Goal: Task Accomplishment & Management: Manage account settings

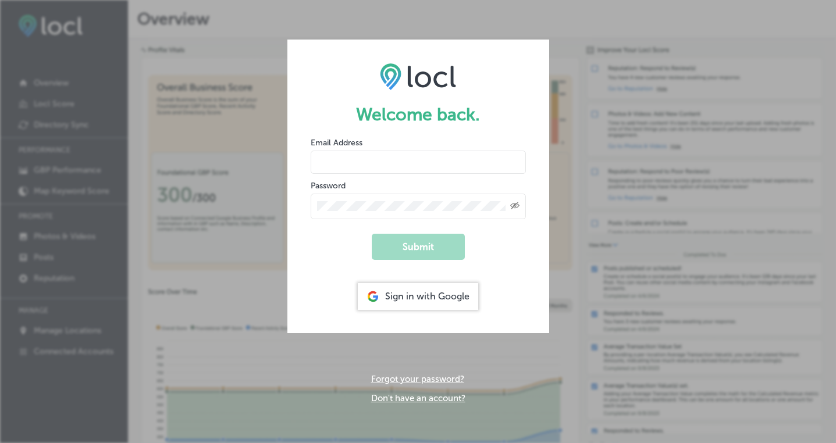
type input "[PERSON_NAME][EMAIL_ADDRESS][DOMAIN_NAME]"
click at [454, 243] on button "Submit" at bounding box center [418, 247] width 93 height 26
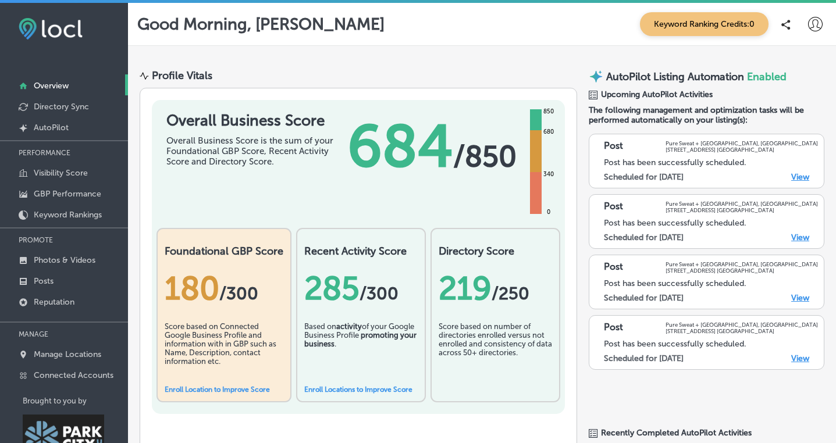
click at [799, 174] on link "View" at bounding box center [800, 177] width 18 height 10
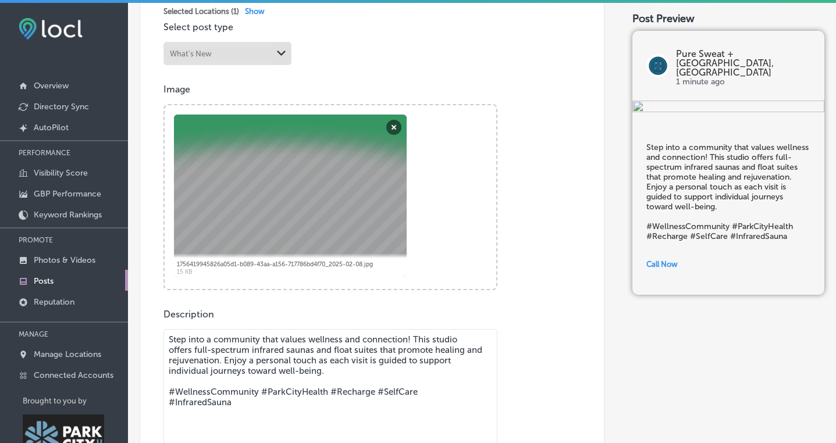
scroll to position [320, 0]
click at [375, 348] on textarea "Step into a community that values wellness and connection! This studio offers f…" at bounding box center [330, 409] width 334 height 163
click at [334, 347] on textarea "Step into a community that values wellness and connection! This studio offers f…" at bounding box center [330, 409] width 334 height 163
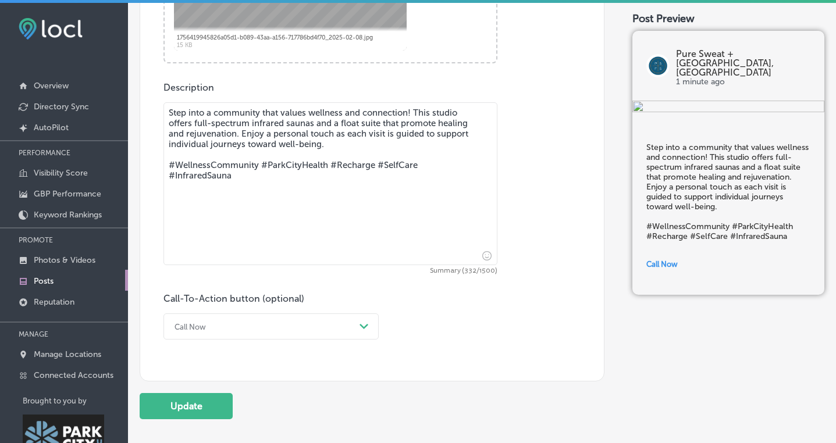
scroll to position [579, 0]
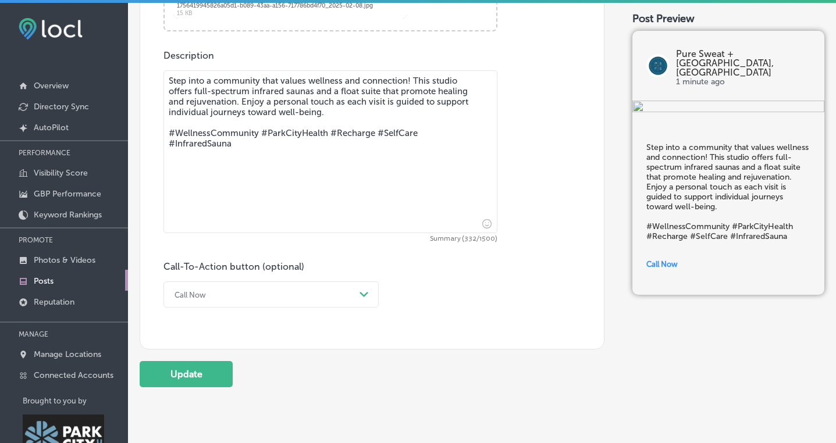
type textarea "Step into a community that values wellness and connection! This studio offers f…"
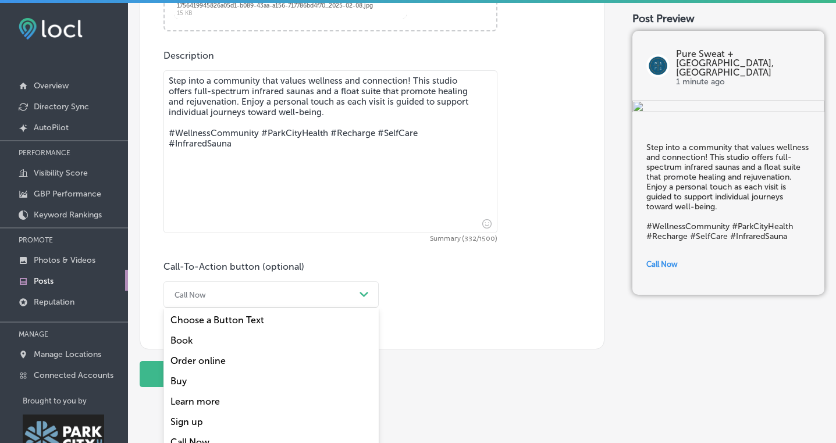
click at [363, 294] on icon "Path Created with Sketch." at bounding box center [363, 294] width 9 height 5
click at [462, 319] on div "Post content Select location(s) This field is uneditable once its been posted t…" at bounding box center [372, 12] width 465 height 675
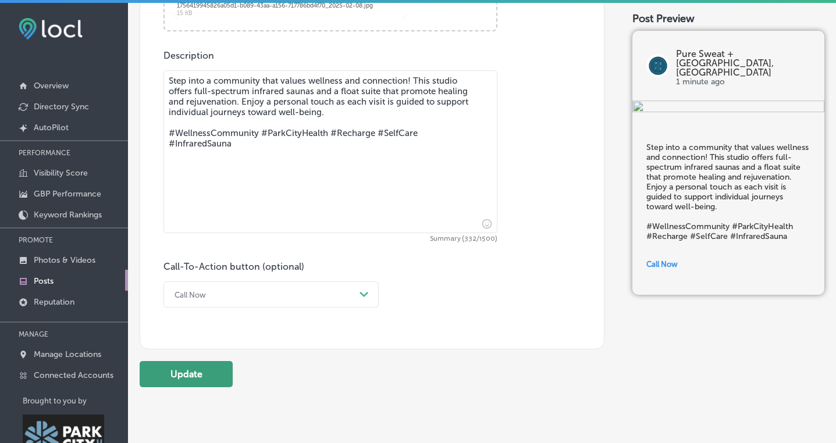
click at [195, 375] on button "Update" at bounding box center [186, 374] width 93 height 26
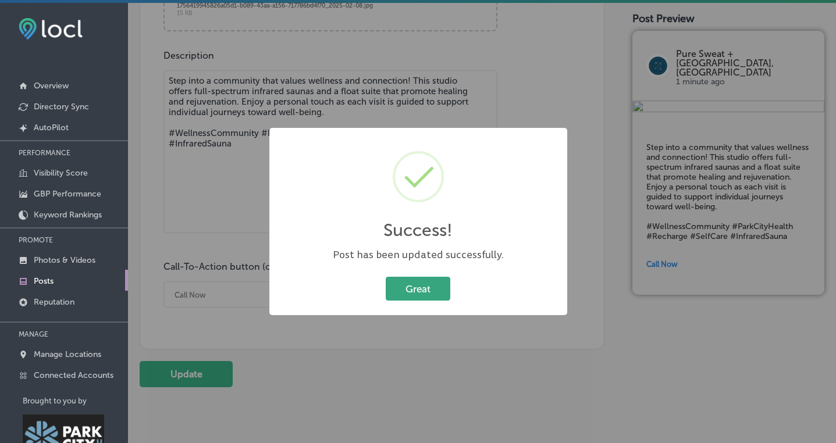
click at [429, 285] on button "Great" at bounding box center [418, 289] width 65 height 24
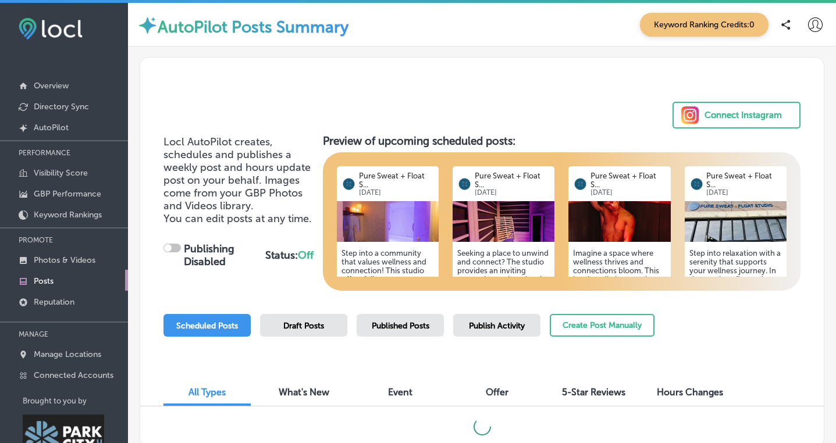
click at [816, 24] on icon at bounding box center [815, 24] width 15 height 15
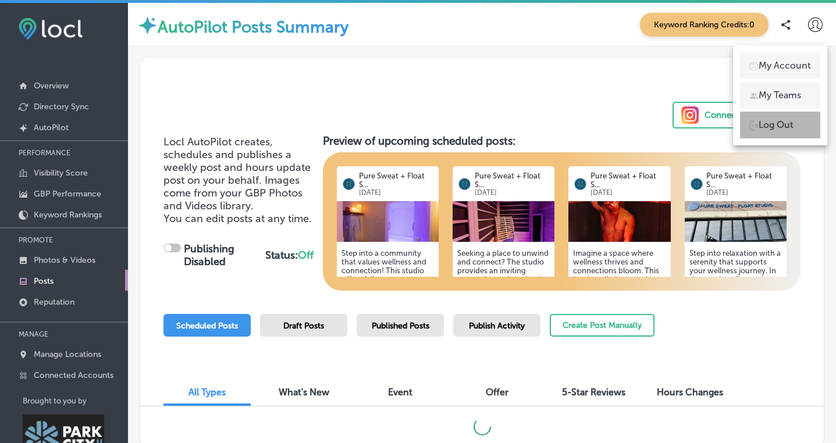
click at [774, 129] on p "Log Out" at bounding box center [775, 125] width 35 height 14
